Goal: Task Accomplishment & Management: Manage account settings

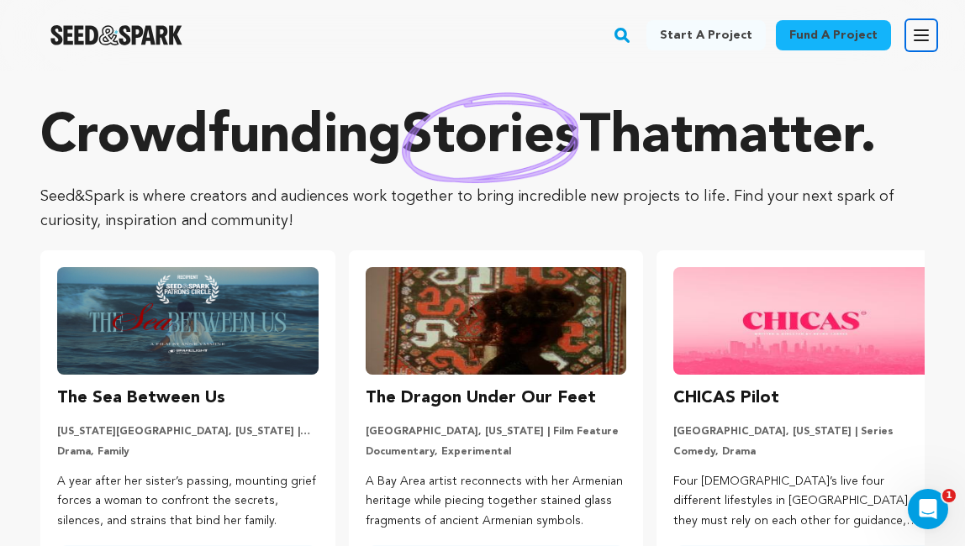
click at [923, 32] on icon "button" at bounding box center [921, 35] width 20 height 20
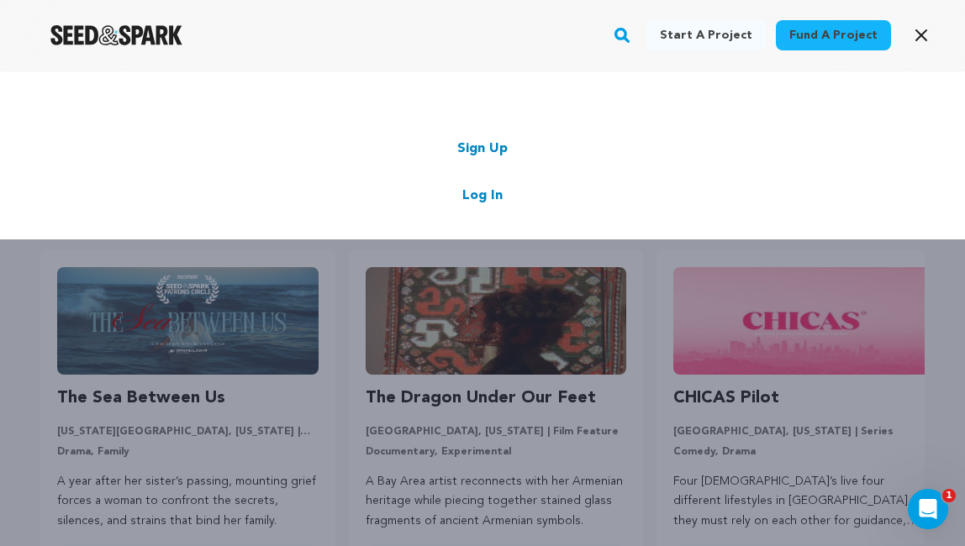
click at [479, 195] on link "Log In" at bounding box center [482, 196] width 40 height 20
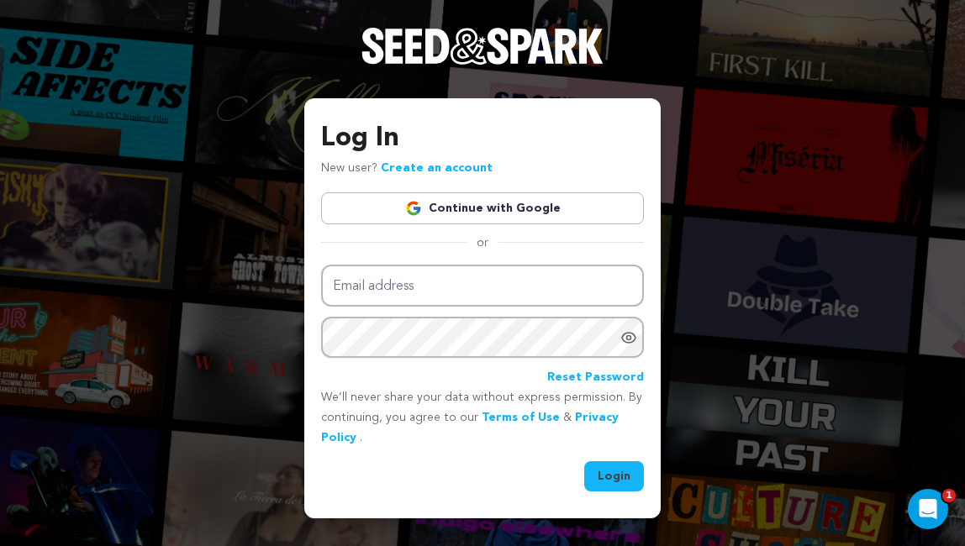
type input "oliviasowlpost@gmail.com"
click at [620, 483] on button "Login" at bounding box center [614, 476] width 60 height 30
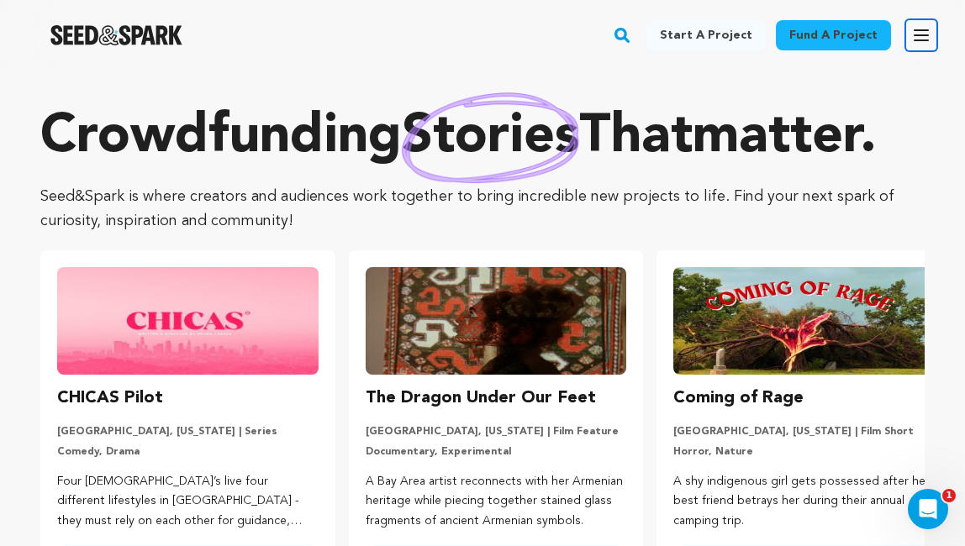
click at [915, 36] on icon "button" at bounding box center [921, 35] width 20 height 20
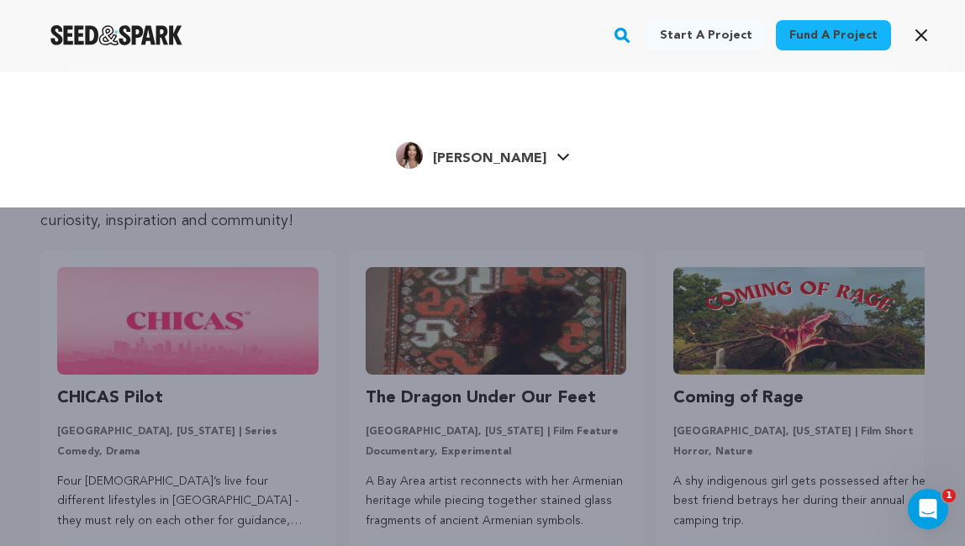
click at [539, 150] on div "Olivia E. Olivia E." at bounding box center [482, 156] width 864 height 35
click at [556, 154] on icon at bounding box center [562, 157] width 12 height 7
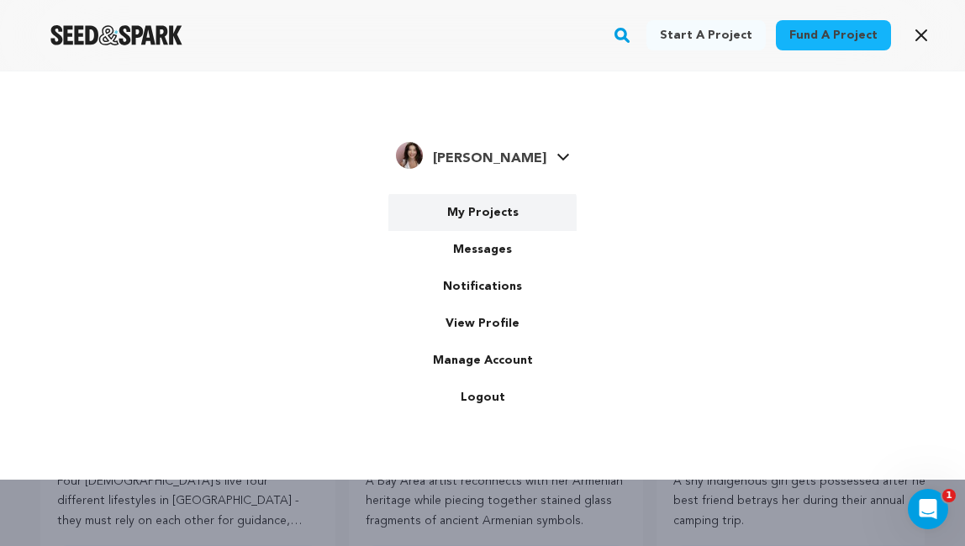
click at [486, 208] on link "My Projects" at bounding box center [482, 212] width 188 height 37
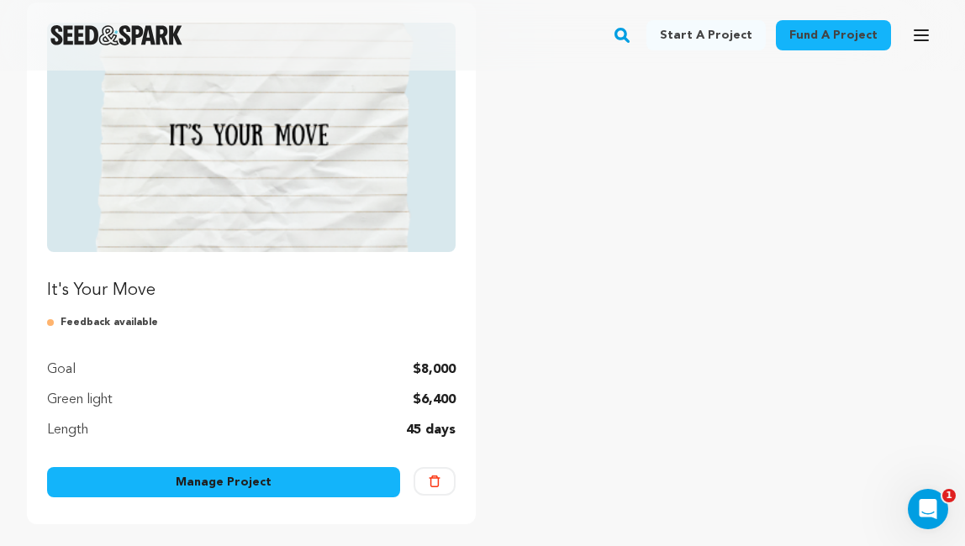
scroll to position [244, 0]
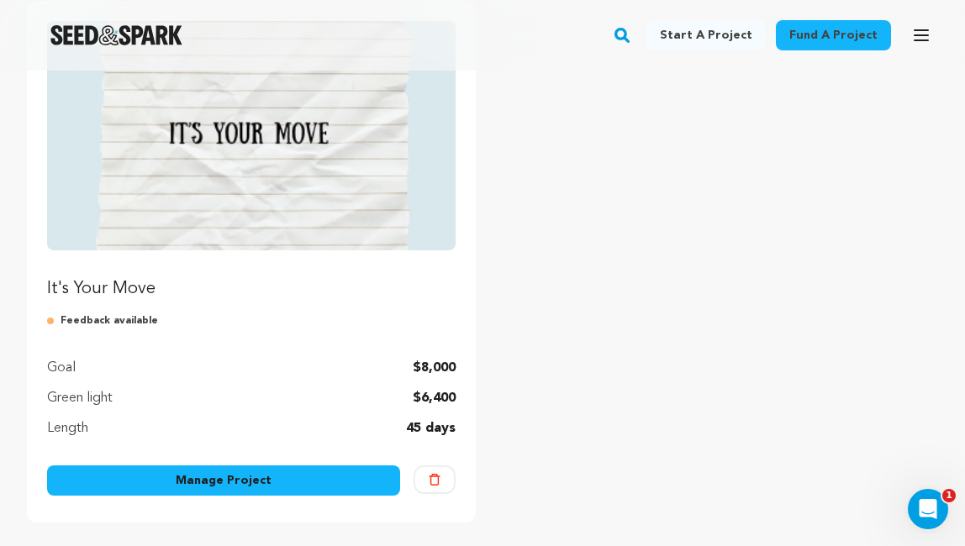
click at [121, 281] on p "It's Your Move" at bounding box center [251, 289] width 408 height 24
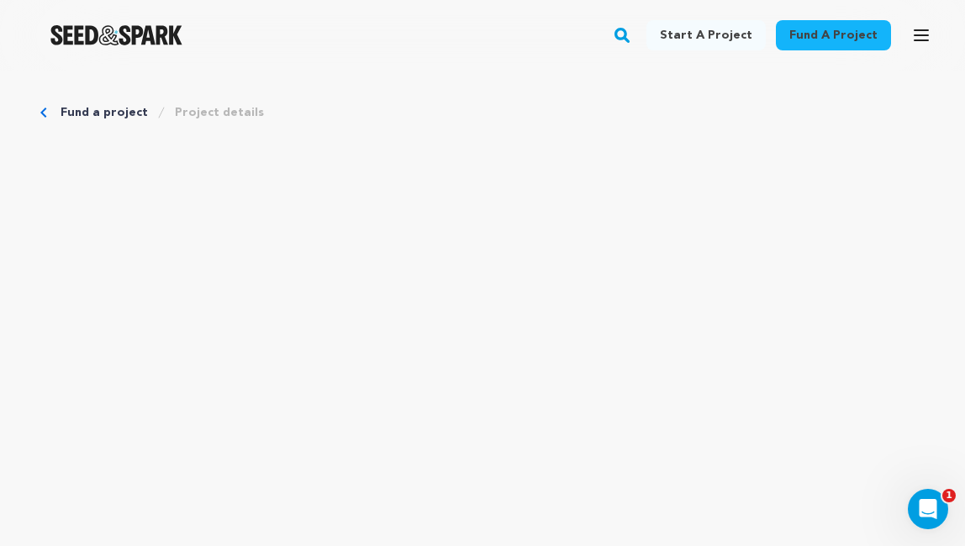
click at [95, 114] on link "Fund a project" at bounding box center [103, 112] width 87 height 17
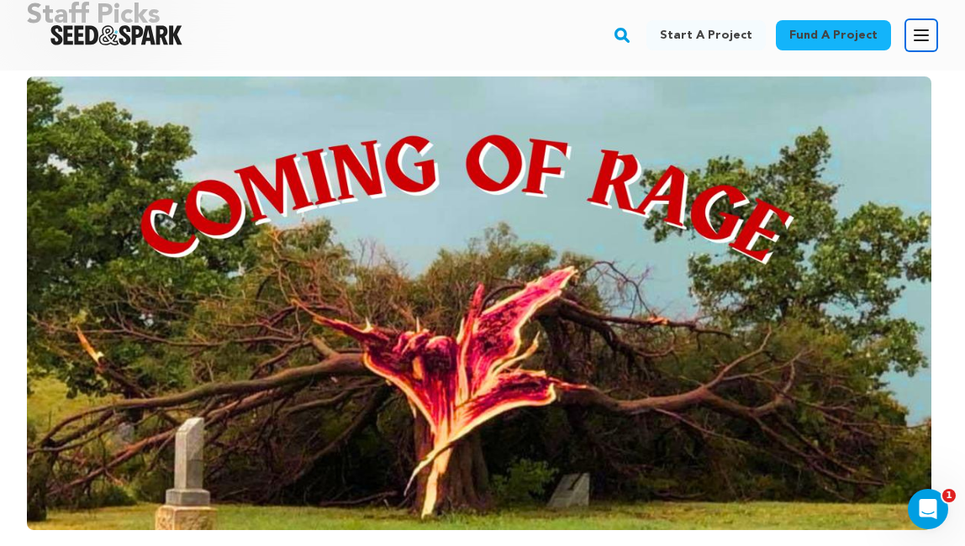
click at [917, 34] on icon "button" at bounding box center [921, 35] width 20 height 20
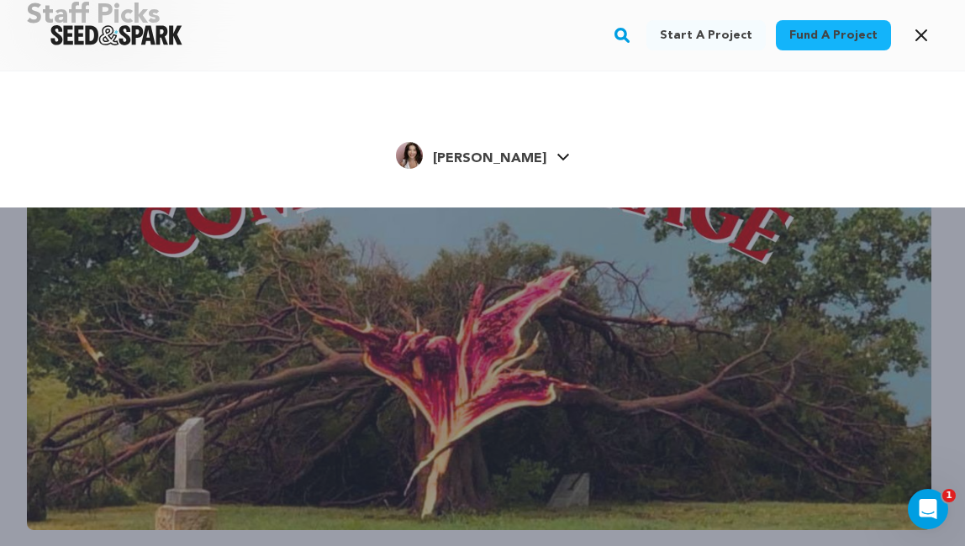
click at [501, 163] on span "[PERSON_NAME]" at bounding box center [489, 158] width 113 height 13
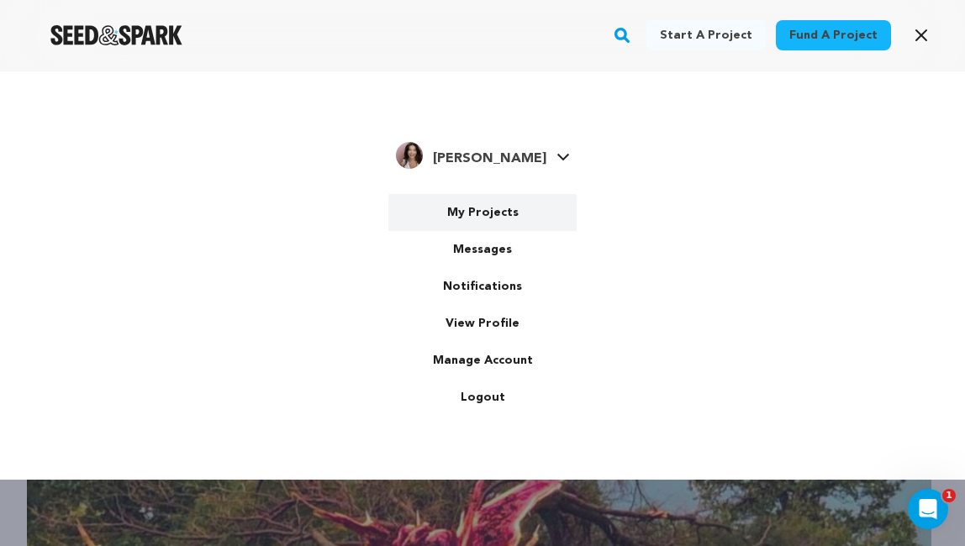
click at [483, 208] on link "My Projects" at bounding box center [482, 212] width 188 height 37
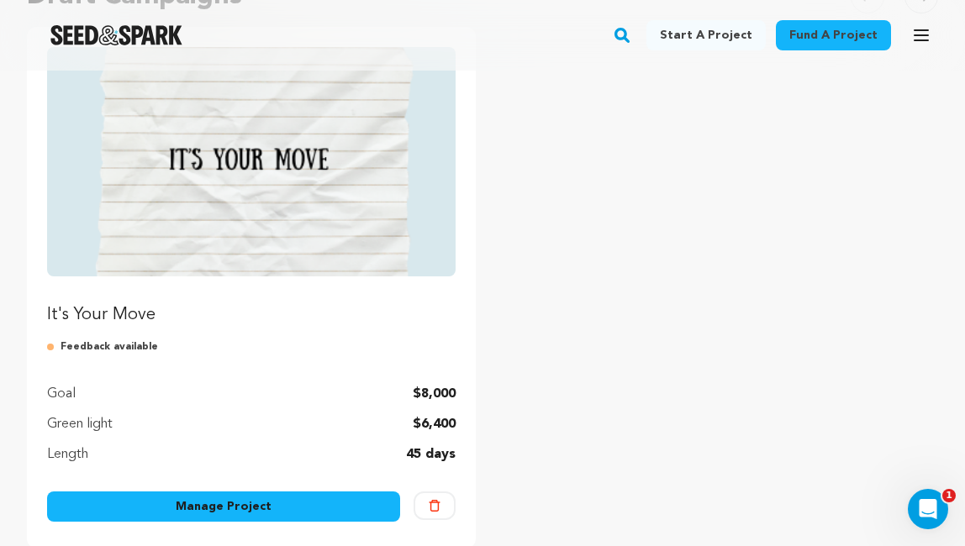
scroll to position [223, 0]
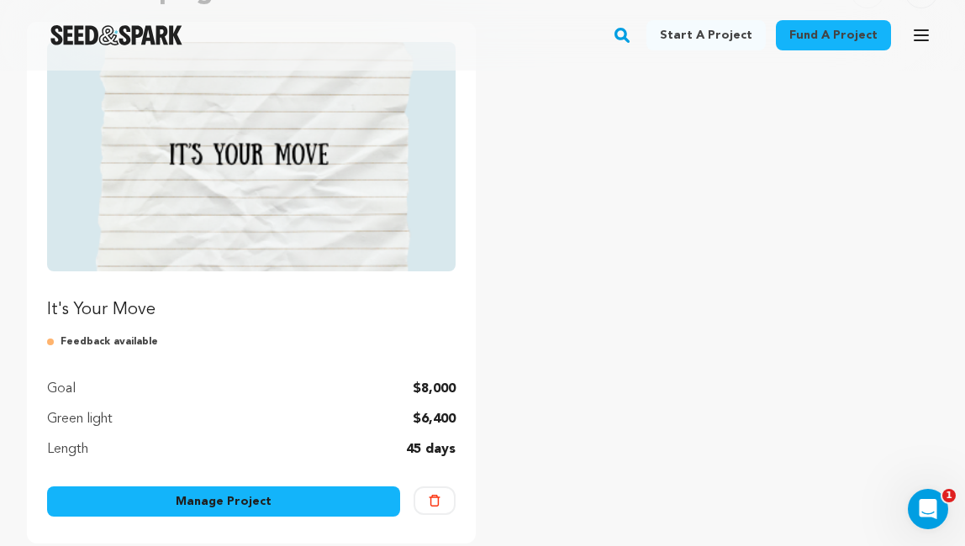
click at [116, 307] on p "It's Your Move" at bounding box center [251, 310] width 408 height 24
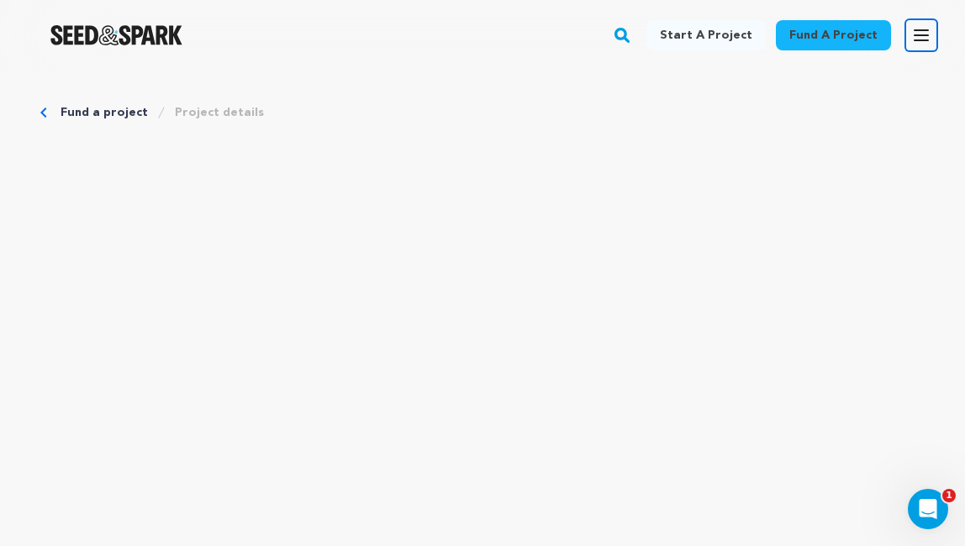
click at [916, 37] on icon "button" at bounding box center [921, 35] width 20 height 20
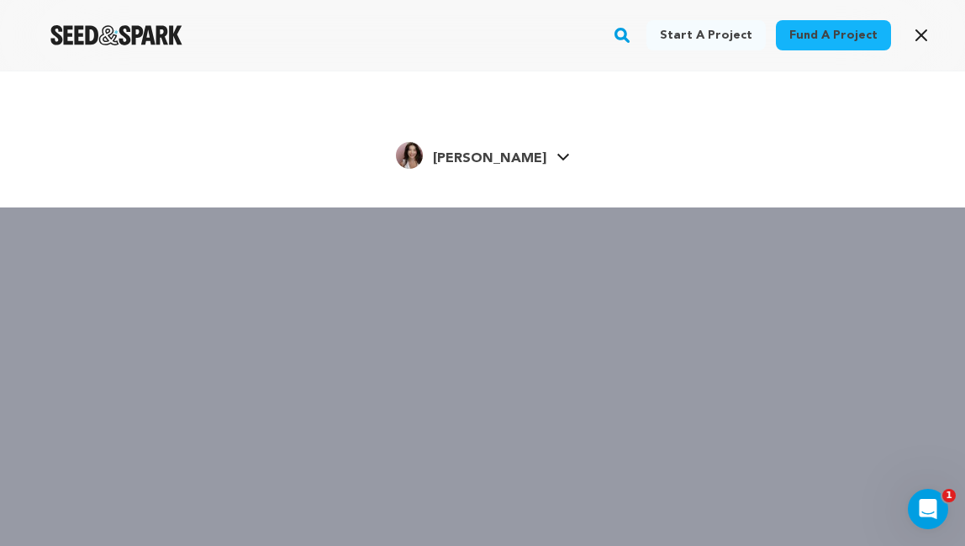
click at [504, 160] on span "[PERSON_NAME]" at bounding box center [489, 158] width 113 height 13
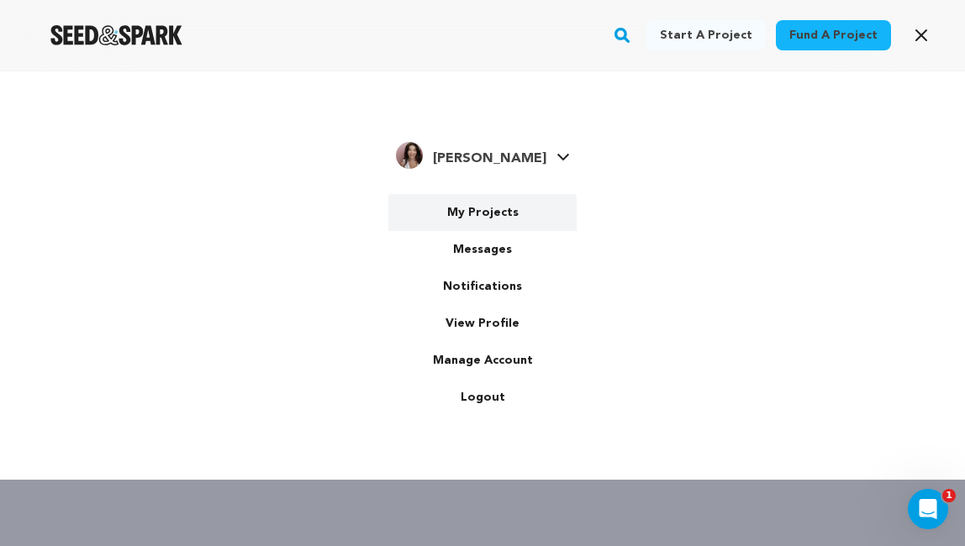
click at [483, 207] on link "My Projects" at bounding box center [482, 212] width 188 height 37
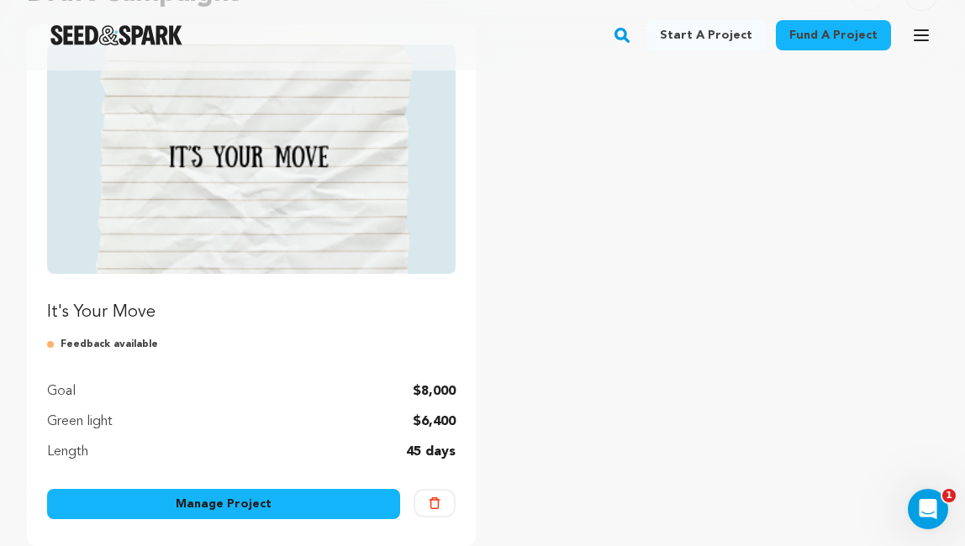
click at [229, 502] on link "Manage Project" at bounding box center [223, 504] width 353 height 30
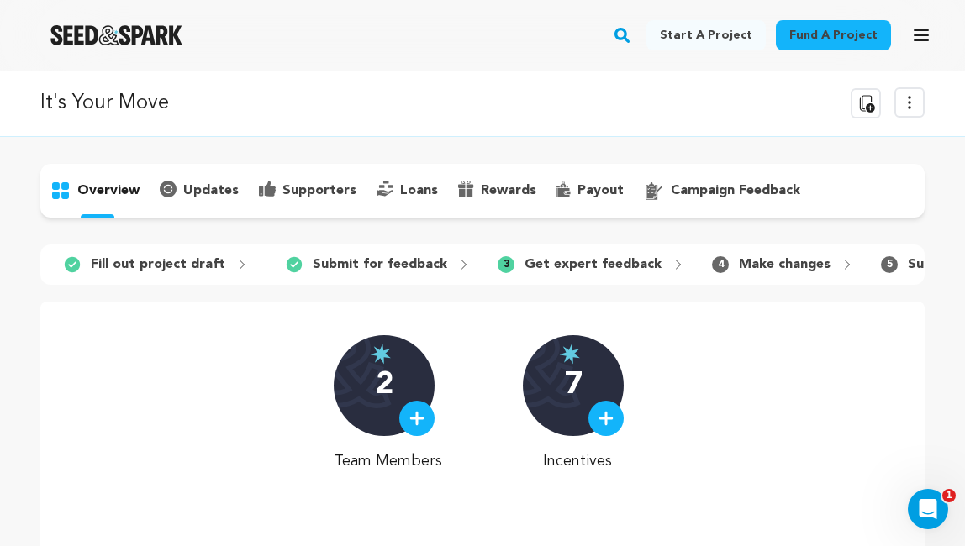
click at [913, 97] on icon at bounding box center [909, 102] width 20 height 20
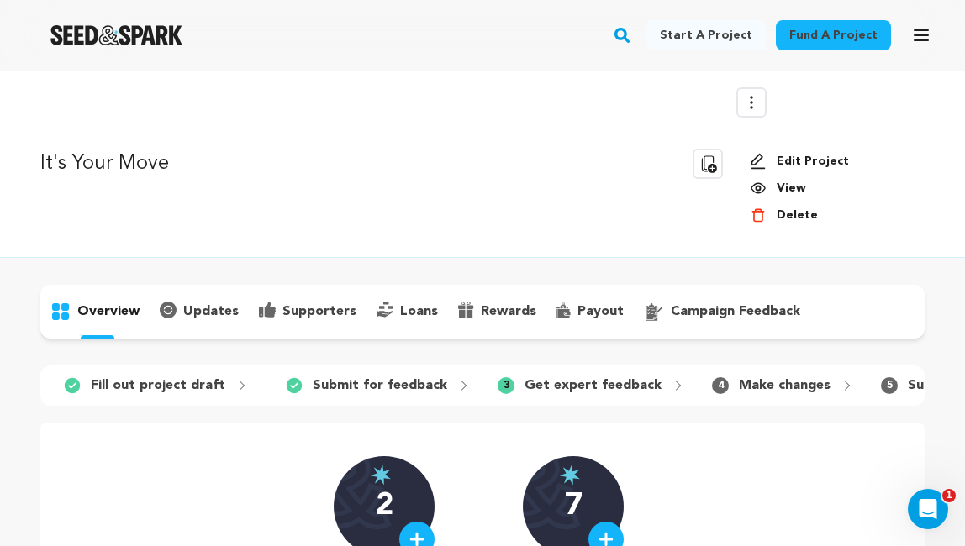
click at [790, 161] on link "Edit Project" at bounding box center [829, 161] width 161 height 17
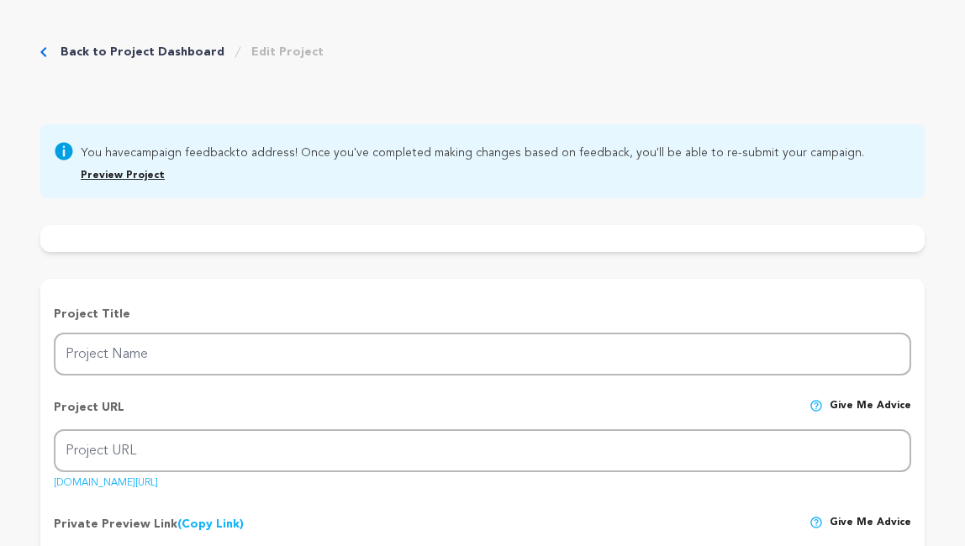
type input "It's Your Move"
type input "its-your-move"
type input "Two best friends are forced to accept the end of their relationship, while simu…"
type textarea "[PERSON_NAME] and [PERSON_NAME] have been codependent best friends since childh…"
type textarea "It’s Your Move is a film that explores friendship and learning to put yourself …"
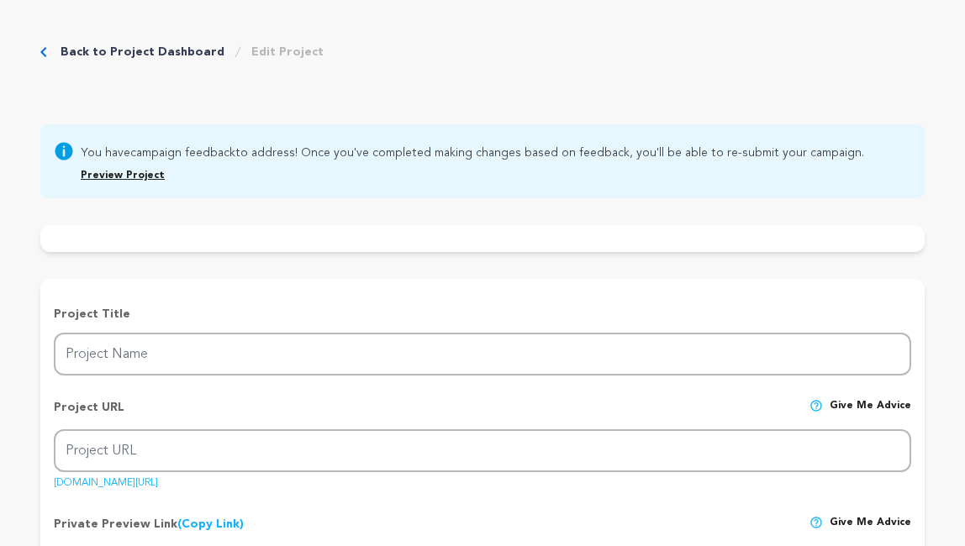
radio input "true"
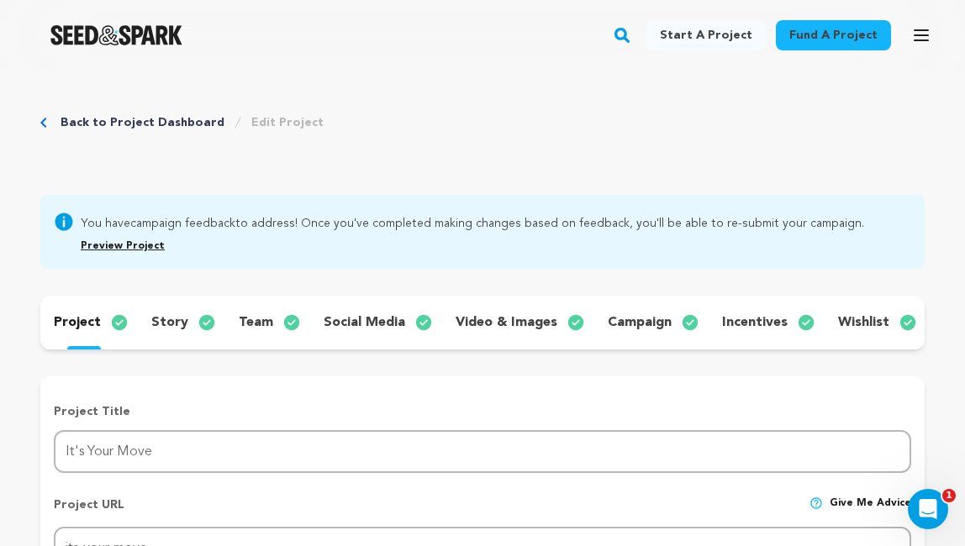
click at [744, 322] on p "incentives" at bounding box center [755, 323] width 66 height 20
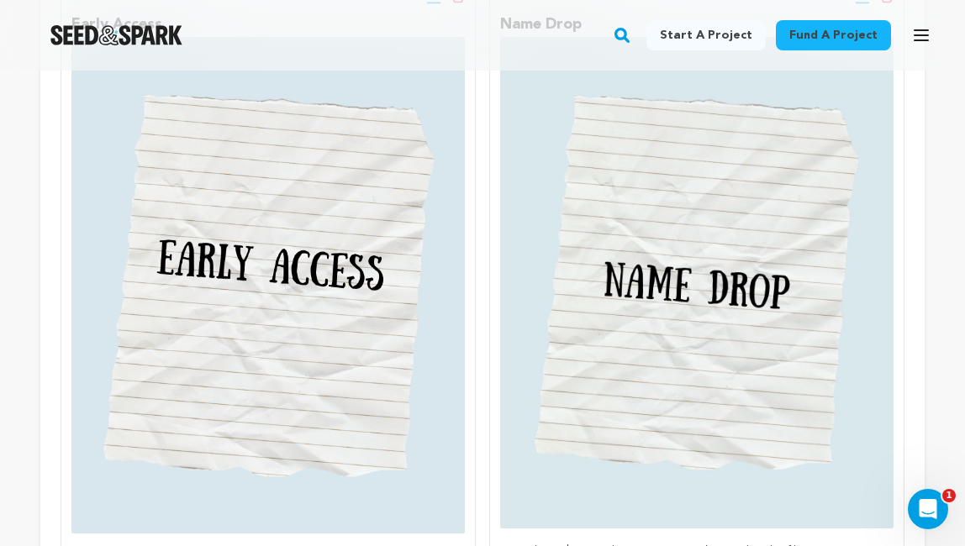
scroll to position [1602, 0]
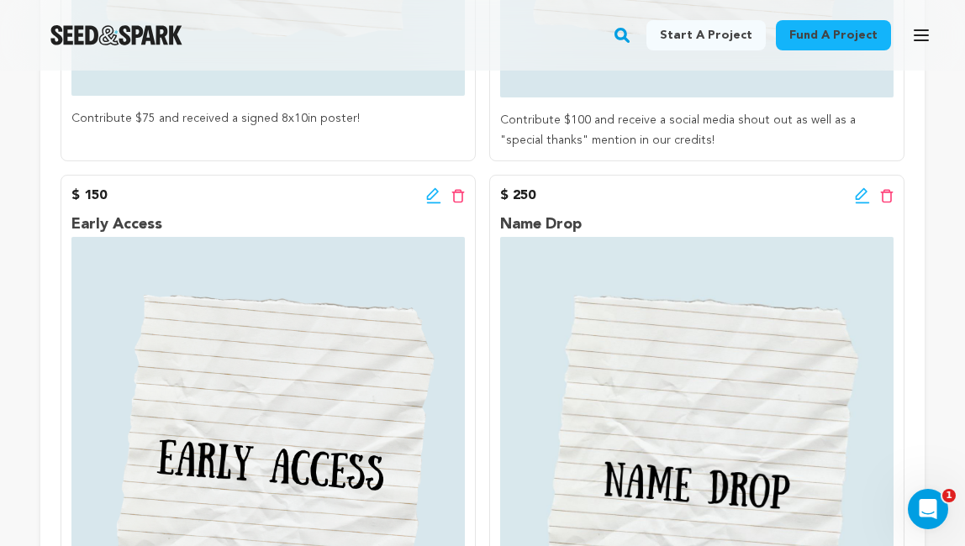
click at [859, 194] on icon at bounding box center [861, 195] width 15 height 17
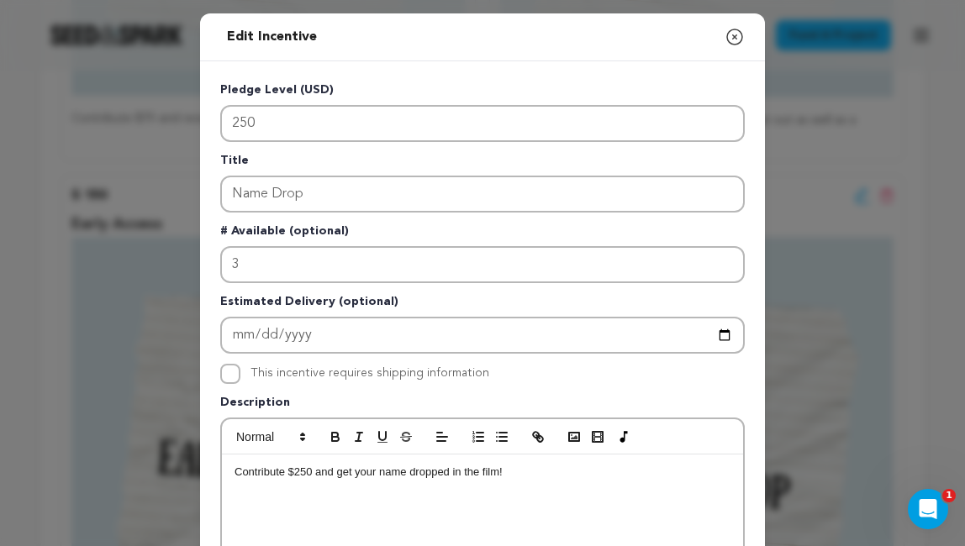
click at [734, 34] on icon "button" at bounding box center [734, 37] width 20 height 20
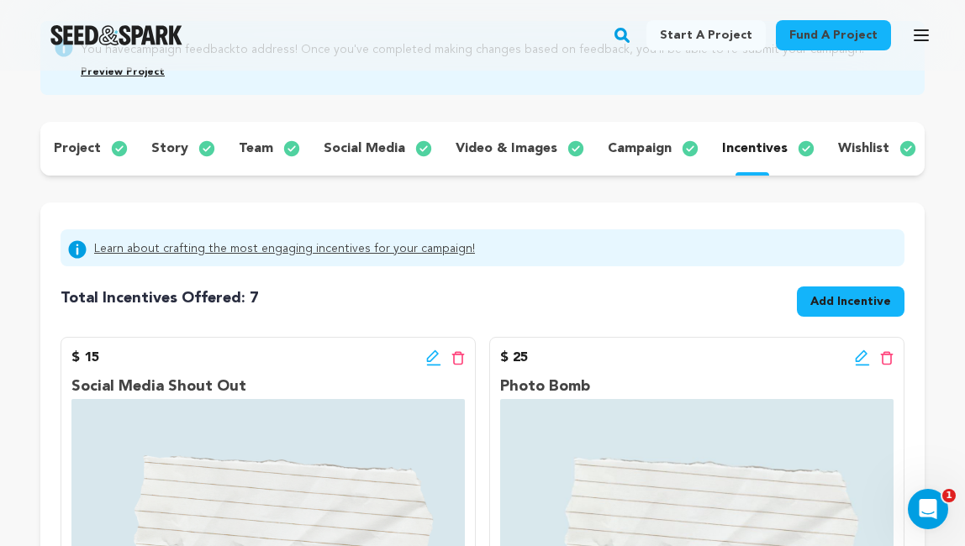
scroll to position [171, 0]
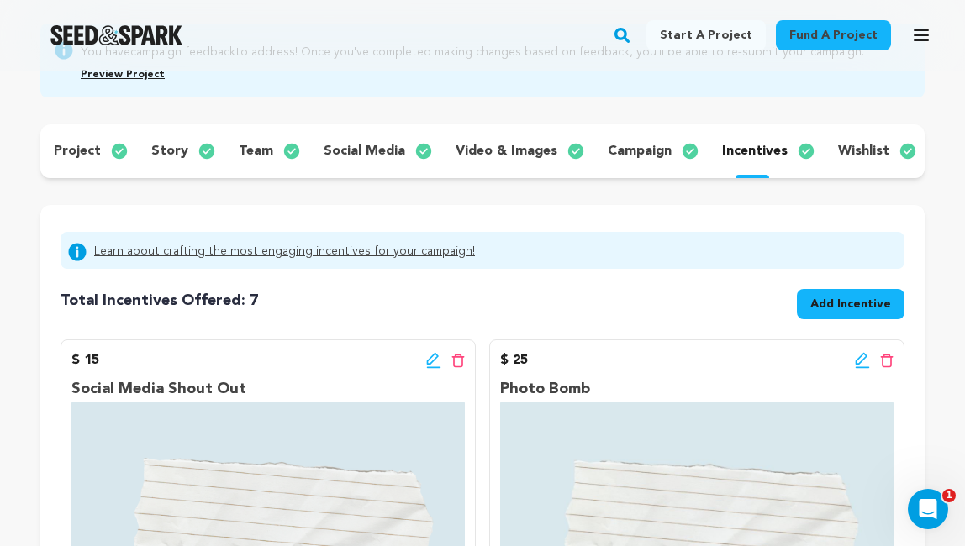
click at [176, 147] on p "story" at bounding box center [169, 151] width 37 height 20
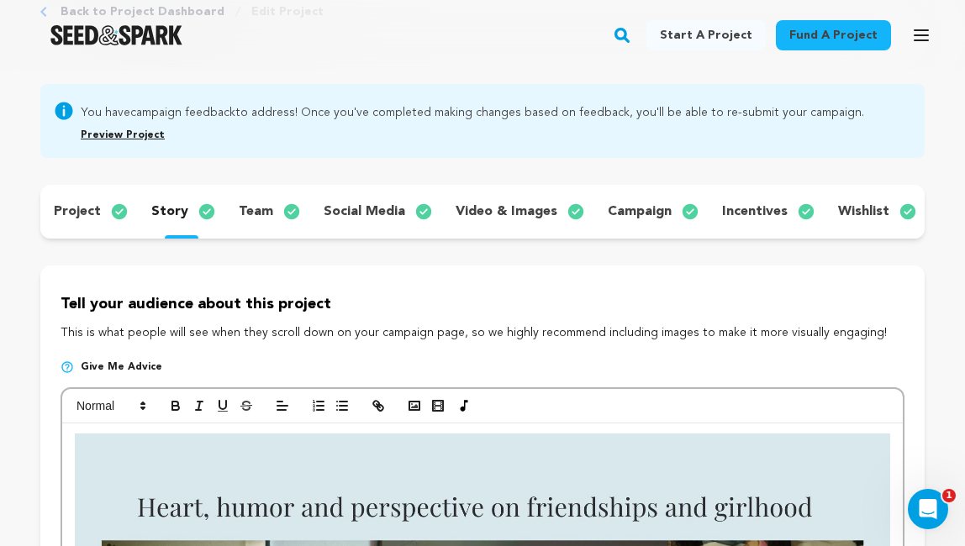
scroll to position [103, 0]
